Goal: Task Accomplishment & Management: Use online tool/utility

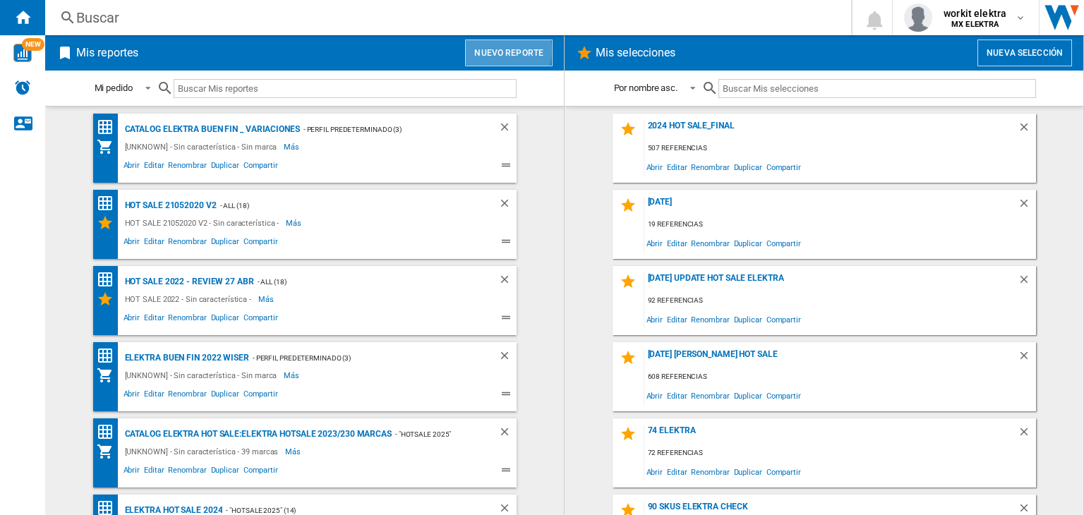
click at [483, 49] on button "Nuevo reporte" at bounding box center [509, 53] width 88 height 27
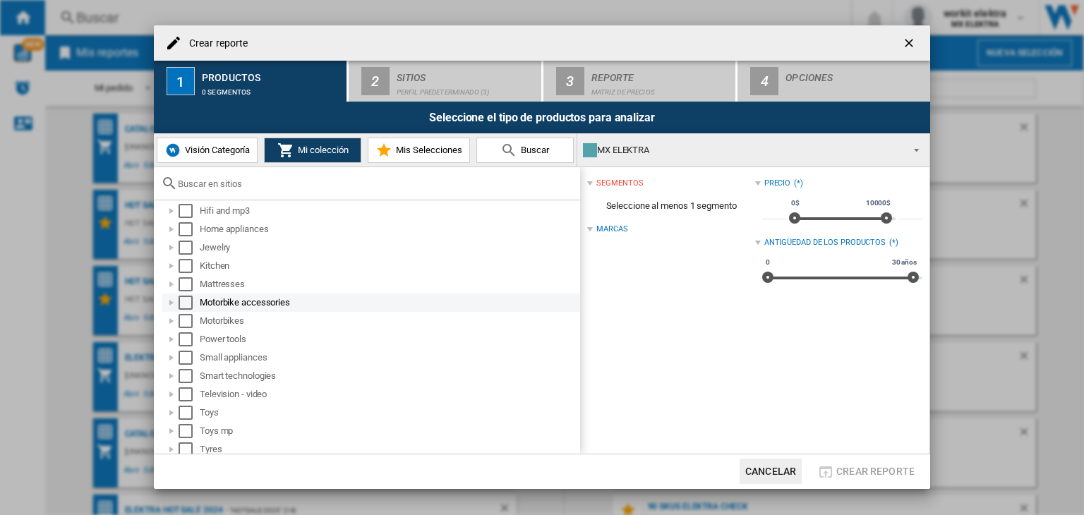
scroll to position [212, 0]
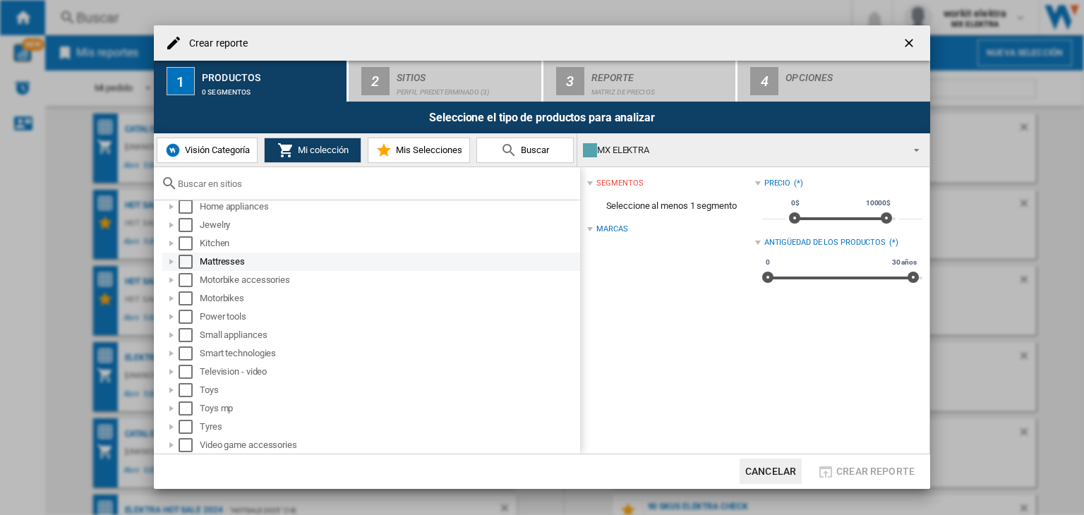
click at [240, 265] on div "Mattresses" at bounding box center [389, 262] width 378 height 14
click at [189, 266] on div "Select" at bounding box center [186, 262] width 14 height 14
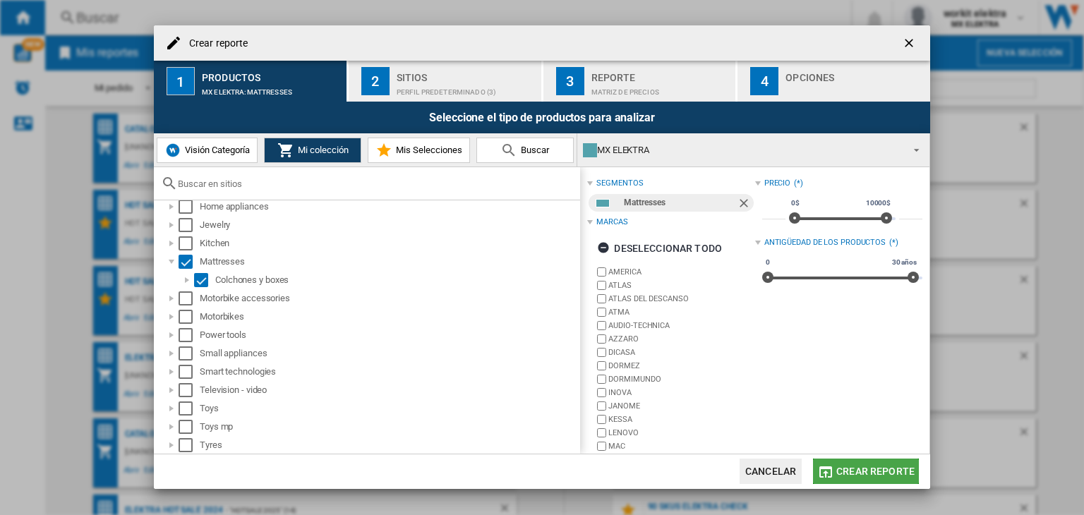
click at [898, 471] on span "Crear reporte" at bounding box center [875, 471] width 78 height 11
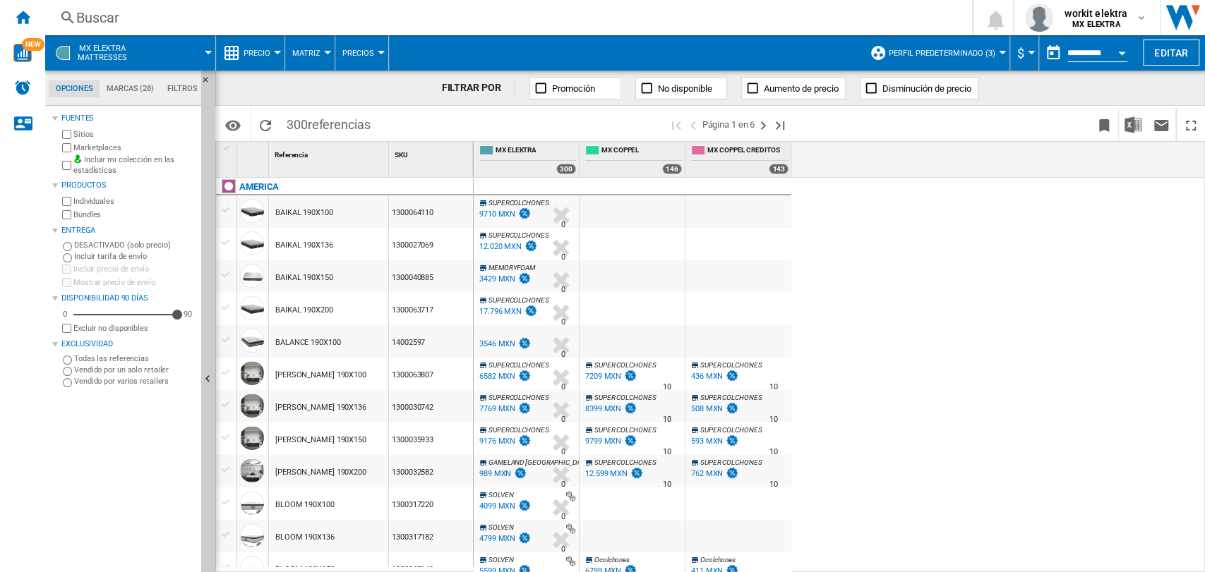
click at [500, 247] on div "12.020 MXN" at bounding box center [500, 246] width 42 height 9
click at [505, 213] on div "9710 MXN" at bounding box center [497, 214] width 36 height 9
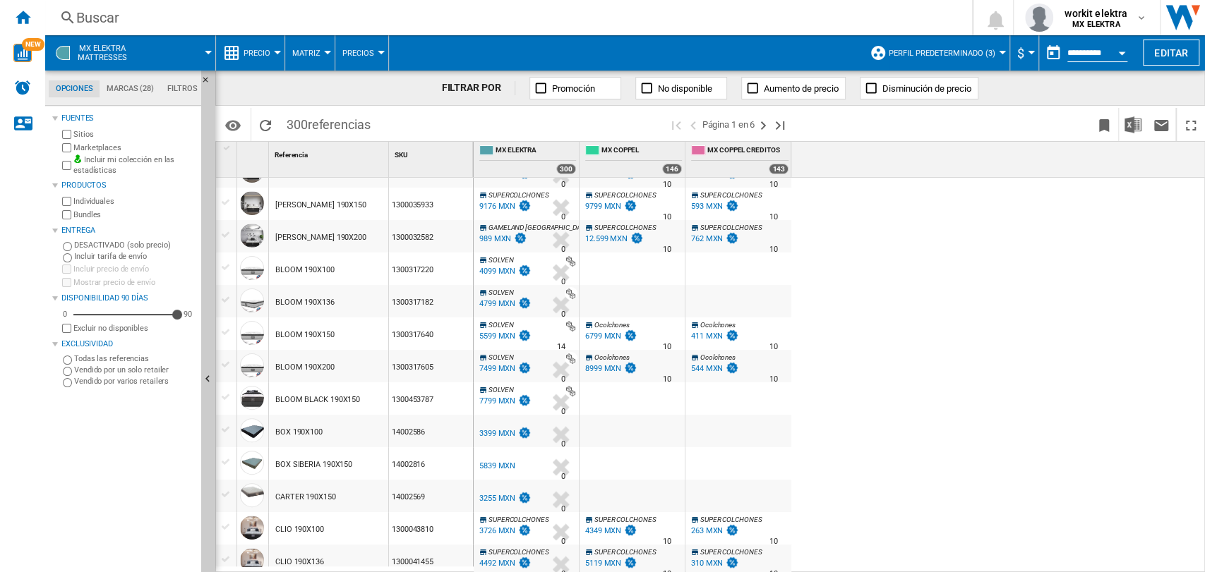
click at [502, 396] on div at bounding box center [528, 391] width 100 height 13
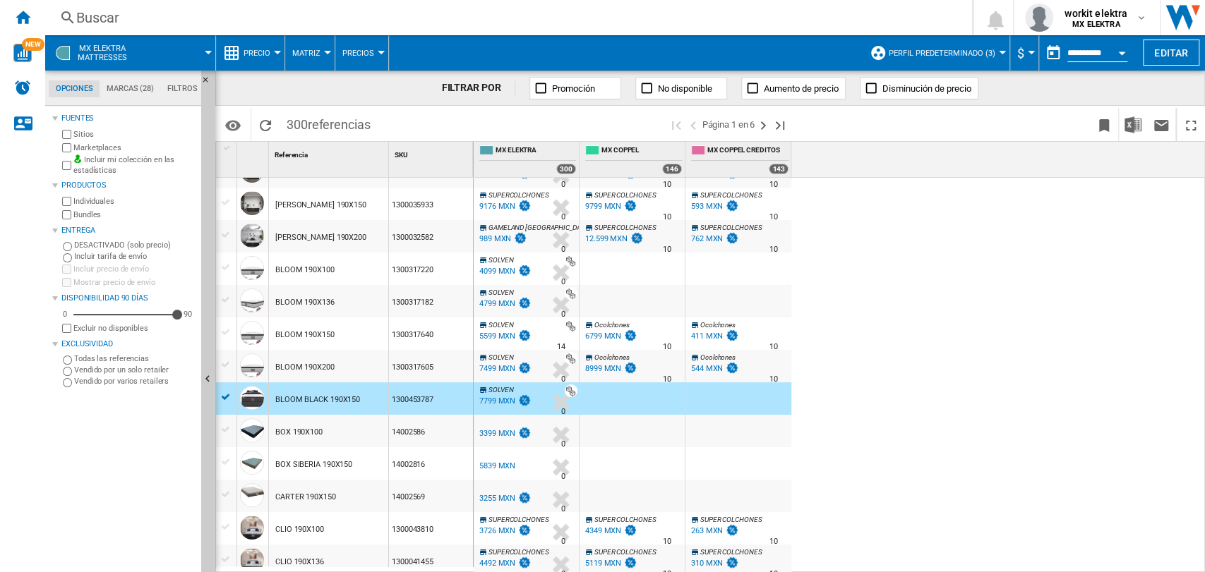
click at [501, 399] on div "7799 MXN" at bounding box center [497, 401] width 36 height 9
